Goal: Task Accomplishment & Management: Use online tool/utility

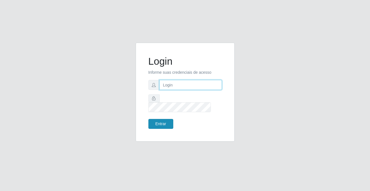
type input "[PERSON_NAME][EMAIL_ADDRESS][DOMAIN_NAME]"
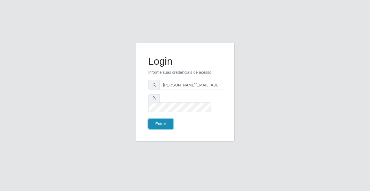
click at [171, 120] on button "Entrar" at bounding box center [161, 124] width 25 height 10
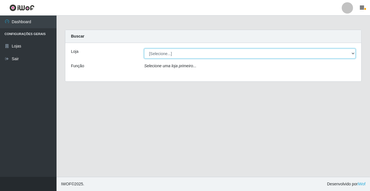
click at [162, 54] on select "[Selecione...] Rede Potiguar 2 - Macaíba" at bounding box center [250, 54] width 212 height 10
select select "101"
click at [144, 49] on select "[Selecione...] Rede Potiguar 2 - Macaíba" at bounding box center [250, 54] width 212 height 10
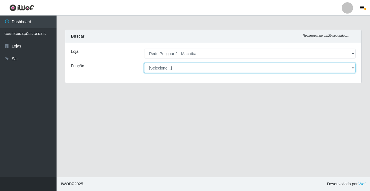
drag, startPoint x: 162, startPoint y: 57, endPoint x: 162, endPoint y: 68, distance: 10.2
click at [162, 68] on select "[Selecione...] ASG ASG + ASG ++ Auxiliar de Estoque Balconista Embalador Reposi…" at bounding box center [250, 68] width 212 height 10
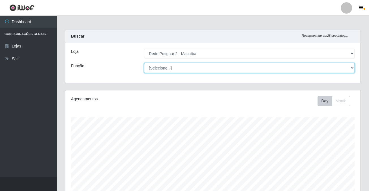
scroll to position [117, 294]
select select "1"
click at [144, 63] on select "[Selecione...] ASG ASG + ASG ++ Auxiliar de Estoque Balconista Embalador Reposi…" at bounding box center [249, 68] width 210 height 10
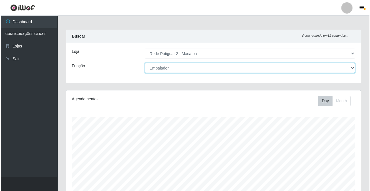
scroll to position [142, 0]
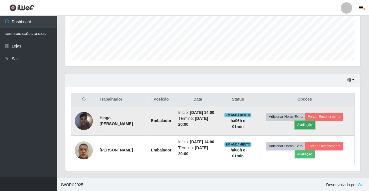
click at [311, 126] on button "Avaliação" at bounding box center [304, 125] width 20 height 8
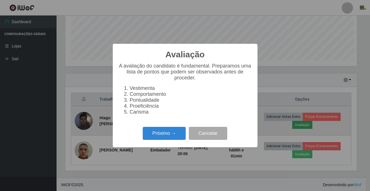
scroll to position [117, 292]
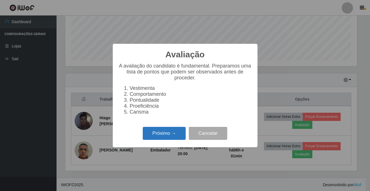
click at [181, 133] on button "Próximo →" at bounding box center [164, 133] width 43 height 13
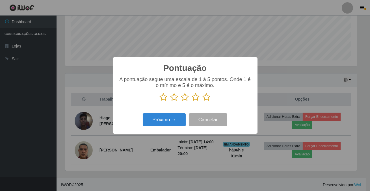
scroll to position [282768, 282593]
click at [210, 98] on icon at bounding box center [207, 97] width 8 height 8
click at [203, 102] on input "radio" at bounding box center [203, 102] width 0 height 0
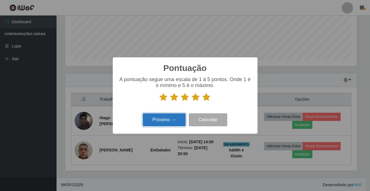
click at [171, 121] on button "Próximo →" at bounding box center [164, 119] width 43 height 13
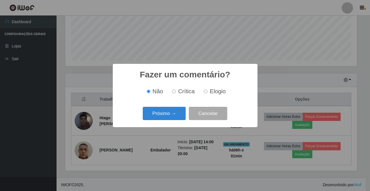
click at [171, 121] on div "Próximo → Cancelar" at bounding box center [186, 114] width 134 height 16
click at [171, 118] on button "Próximo →" at bounding box center [164, 113] width 43 height 13
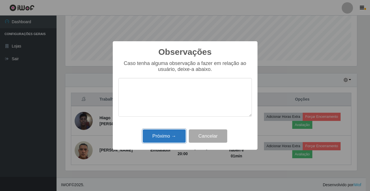
click at [172, 136] on button "Próximo →" at bounding box center [164, 136] width 43 height 13
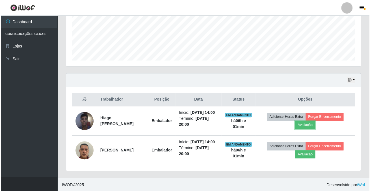
scroll to position [117, 294]
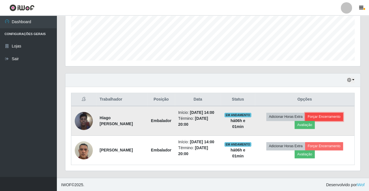
click at [325, 116] on button "Forçar Encerramento" at bounding box center [324, 117] width 38 height 8
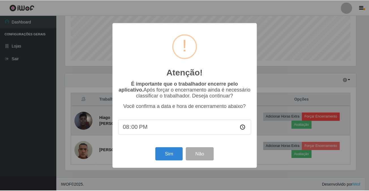
scroll to position [117, 292]
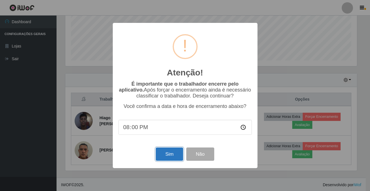
click at [168, 156] on button "Sim" at bounding box center [169, 154] width 27 height 13
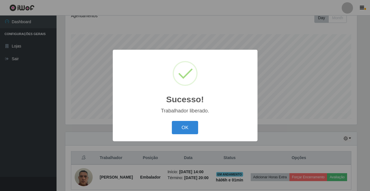
click at [186, 119] on div "Sucesso! × Trabalhador liberado. OK Cancel" at bounding box center [185, 96] width 145 height 92
click at [187, 128] on button "OK" at bounding box center [185, 127] width 26 height 13
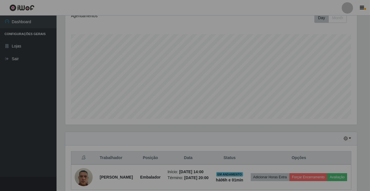
scroll to position [117, 294]
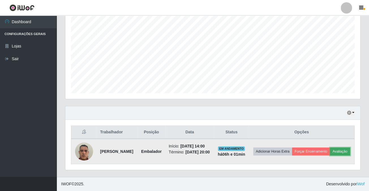
click at [330, 156] on button "Avaliação" at bounding box center [340, 152] width 20 height 8
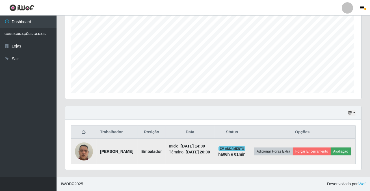
scroll to position [117, 292]
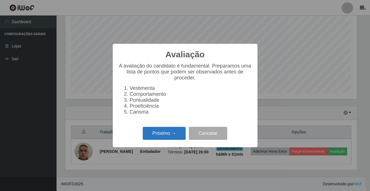
click at [176, 132] on button "Próximo →" at bounding box center [164, 133] width 43 height 13
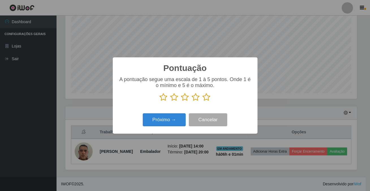
click at [206, 99] on icon at bounding box center [207, 97] width 8 height 8
click at [203, 102] on input "radio" at bounding box center [203, 102] width 0 height 0
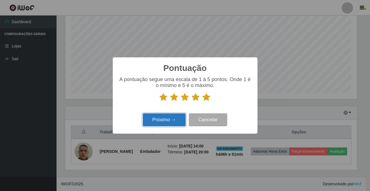
click at [174, 126] on button "Próximo →" at bounding box center [164, 119] width 43 height 13
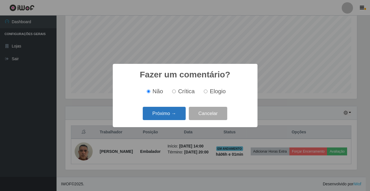
click at [180, 115] on button "Próximo →" at bounding box center [164, 113] width 43 height 13
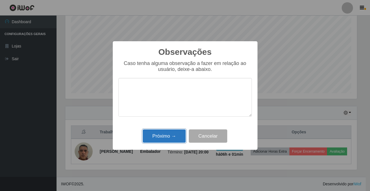
click at [172, 138] on button "Próximo →" at bounding box center [164, 136] width 43 height 13
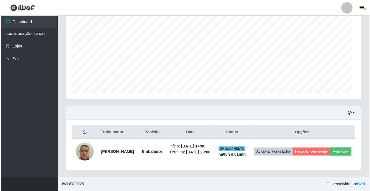
scroll to position [117, 294]
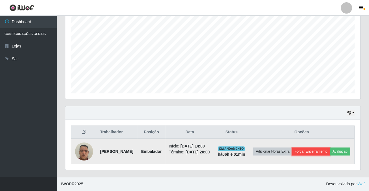
click at [330, 148] on button "Forçar Encerramento" at bounding box center [311, 152] width 38 height 8
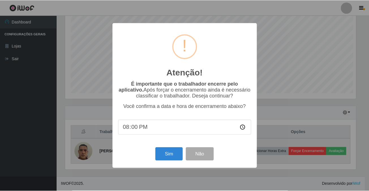
scroll to position [117, 292]
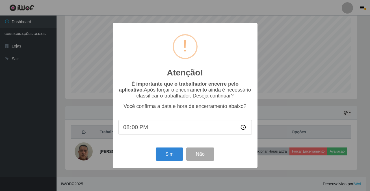
click at [169, 149] on div "Sim Não" at bounding box center [186, 154] width 134 height 16
click at [170, 153] on button "Sim" at bounding box center [169, 154] width 27 height 13
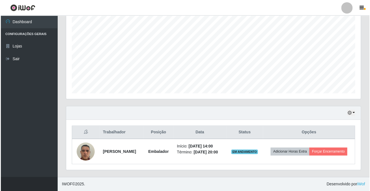
scroll to position [0, 0]
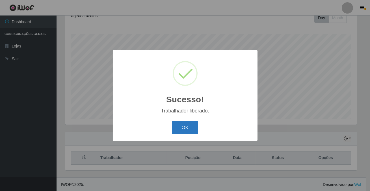
click at [173, 130] on button "OK" at bounding box center [185, 127] width 26 height 13
